Goal: Task Accomplishment & Management: Complete application form

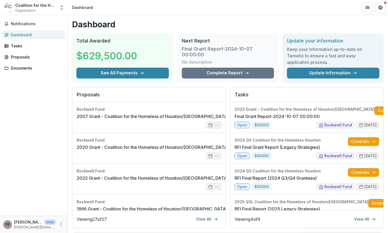
scroll to position [27, 0]
click at [19, 35] on div "Dashboard" at bounding box center [36, 35] width 50 height 6
click at [196, 72] on link "Complete Report" at bounding box center [228, 73] width 92 height 11
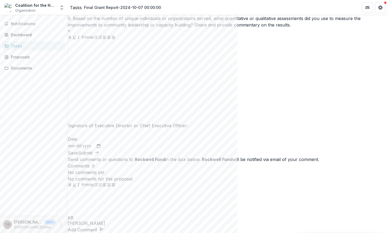
scroll to position [1707, 0]
click at [344, 156] on div "Send comments or questions to Rockwell Fund in the box below. Rockwell Fund wil…" at bounding box center [228, 194] width 320 height 77
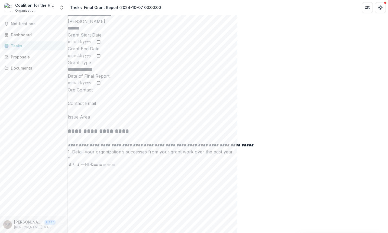
scroll to position [0, 0]
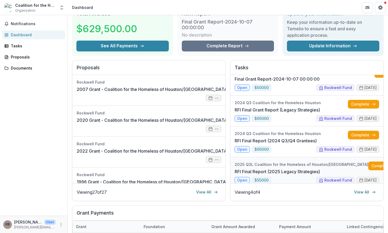
scroll to position [19, 0]
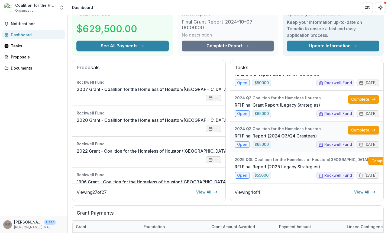
click at [284, 139] on link "RFI Final Report (2024 Q3/Q4 Grantees)" at bounding box center [276, 136] width 82 height 7
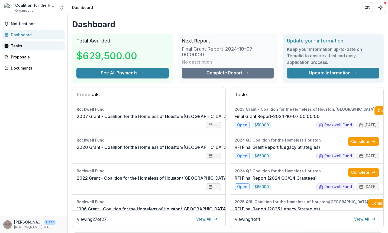
click at [26, 46] on div "Tasks" at bounding box center [36, 46] width 50 height 6
